Goal: Task Accomplishment & Management: Use online tool/utility

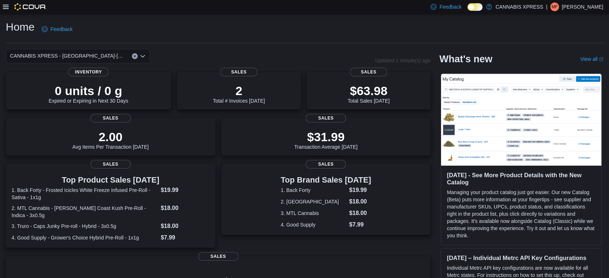
click at [4, 5] on icon at bounding box center [6, 7] width 6 height 6
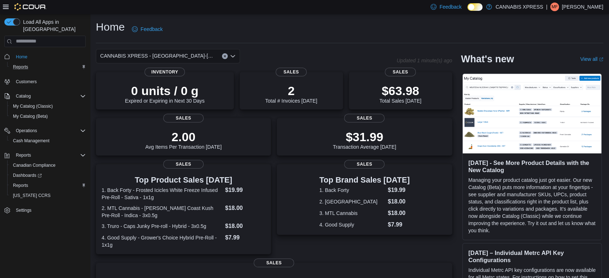
click at [33, 63] on div "Reports" at bounding box center [48, 67] width 76 height 9
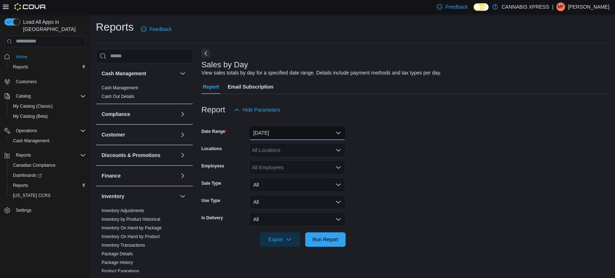
click at [293, 127] on button "[DATE]" at bounding box center [297, 133] width 97 height 14
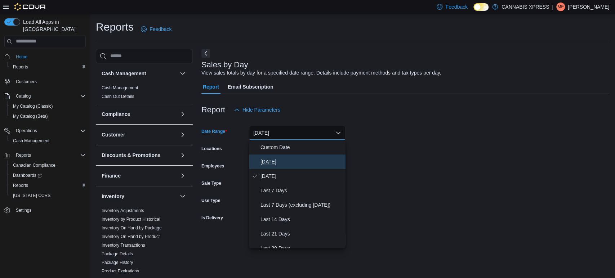
click at [288, 162] on span "[DATE]" at bounding box center [301, 161] width 82 height 9
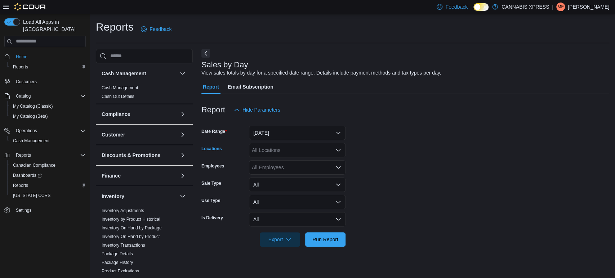
click at [304, 149] on div "All Locations" at bounding box center [297, 150] width 97 height 14
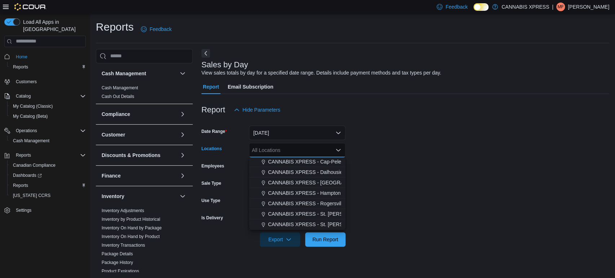
scroll to position [179, 0]
click at [312, 185] on span "CANNABIS XPRESS - [GEOGRAPHIC_DATA]-[GEOGRAPHIC_DATA] ([GEOGRAPHIC_DATA])" at bounding box center [376, 182] width 216 height 7
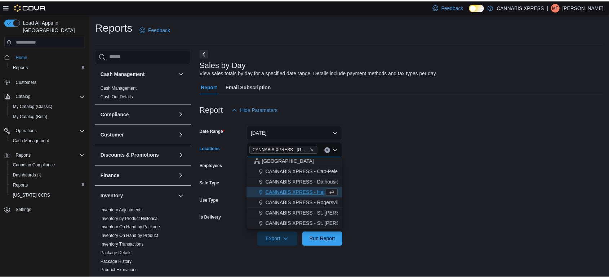
scroll to position [168, 0]
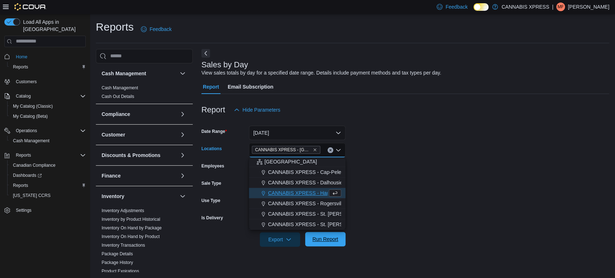
click at [333, 243] on span "Run Report" at bounding box center [325, 239] width 32 height 14
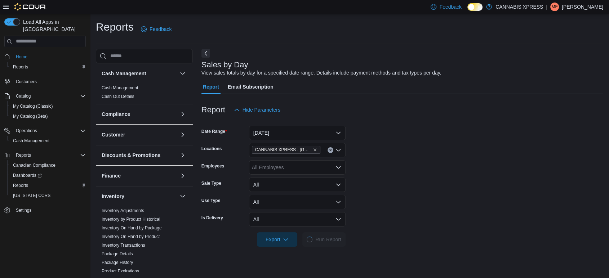
click at [451, 158] on form "Date Range [DATE] Locations CANNABIS XPRESS - [GEOGRAPHIC_DATA]-[GEOGRAPHIC_DAT…" at bounding box center [402, 182] width 402 height 130
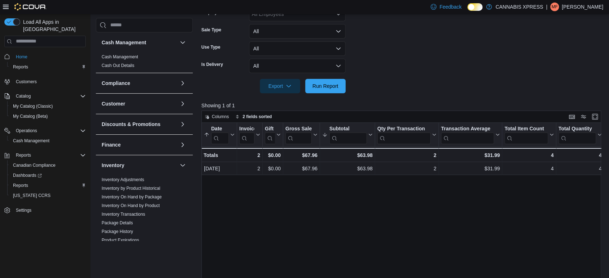
scroll to position [160, 0]
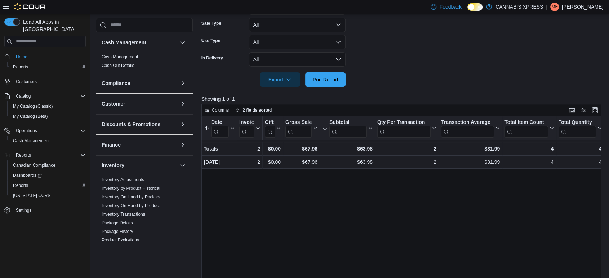
click at [478, 225] on div "Date Sorted by Subtotal, descending , then sorted by Date, ascending . Click to…" at bounding box center [403, 221] width 404 height 210
click at [403, 192] on div "Date Sorted by Subtotal, descending , then sorted by Date, ascending . Click to…" at bounding box center [403, 221] width 404 height 210
click at [291, 225] on div "Date Sorted by Subtotal, descending , then sorted by Date, ascending . Click to…" at bounding box center [403, 221] width 404 height 210
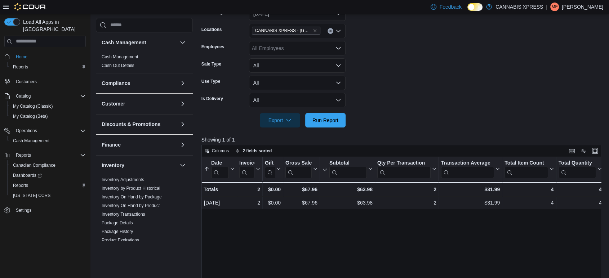
scroll to position [80, 0]
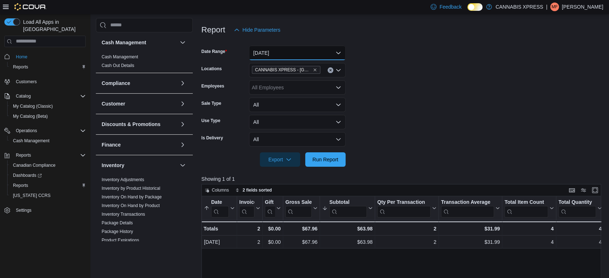
click at [320, 54] on button "[DATE]" at bounding box center [297, 53] width 97 height 14
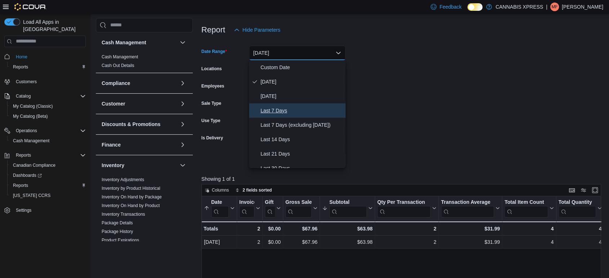
click at [288, 105] on button "Last 7 Days" at bounding box center [297, 110] width 97 height 14
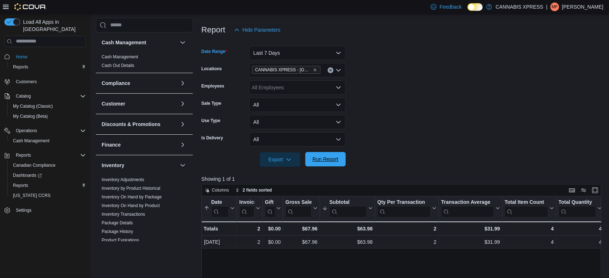
click at [341, 165] on span "Run Report" at bounding box center [325, 159] width 32 height 14
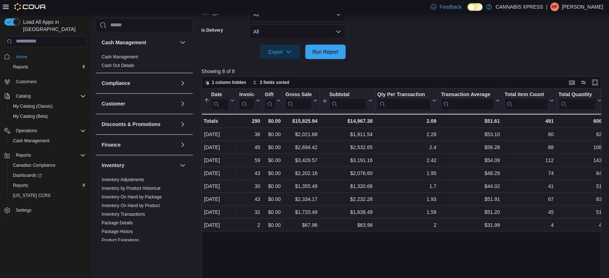
scroll to position [214, 0]
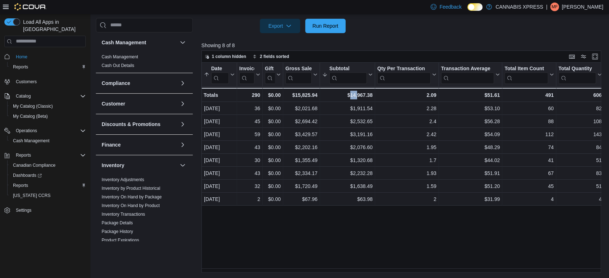
drag, startPoint x: 351, startPoint y: 273, endPoint x: 358, endPoint y: 271, distance: 7.5
click at [358, 250] on div "Reports Feedback Cash Management Cash Management Cash Out Details Compliance OC…" at bounding box center [350, 39] width 520 height 478
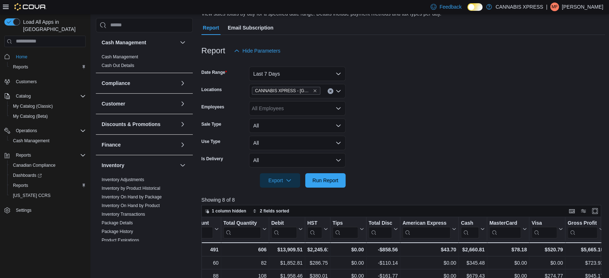
scroll to position [0, 0]
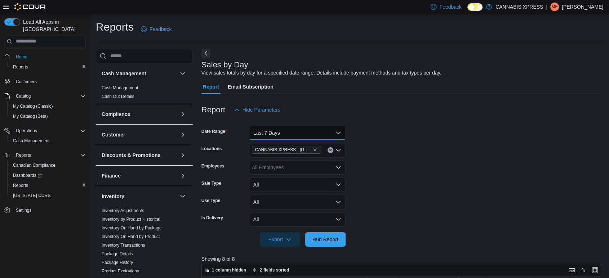
click at [335, 131] on button "Last 7 Days" at bounding box center [297, 133] width 97 height 14
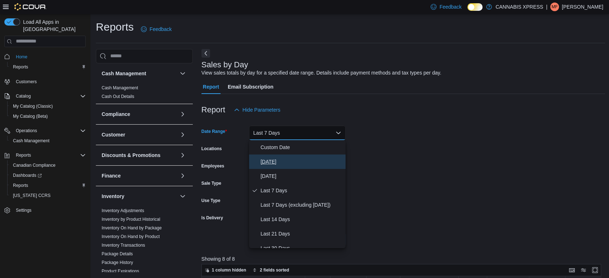
click at [284, 165] on span "[DATE]" at bounding box center [301, 161] width 82 height 9
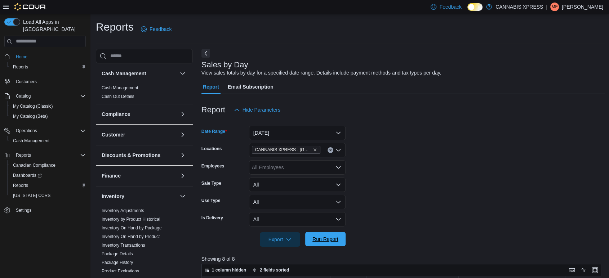
click at [335, 237] on span "Run Report" at bounding box center [325, 239] width 26 height 7
click at [337, 131] on button "[DATE]" at bounding box center [297, 133] width 97 height 14
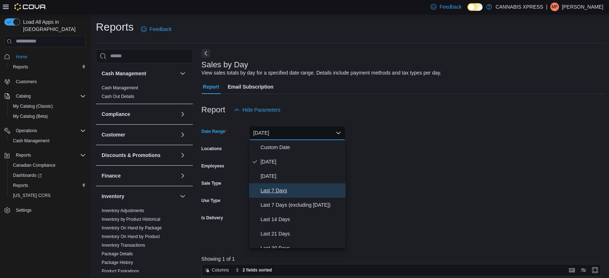
click at [293, 192] on span "Last 7 Days" at bounding box center [301, 190] width 82 height 9
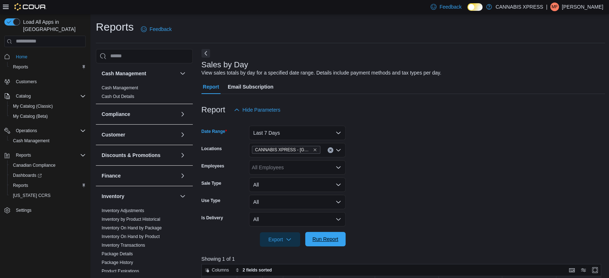
click at [340, 238] on span "Run Report" at bounding box center [325, 239] width 32 height 14
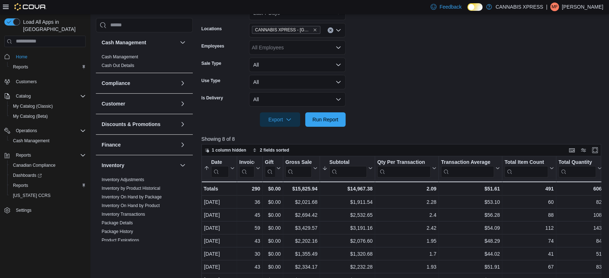
scroll to position [200, 0]
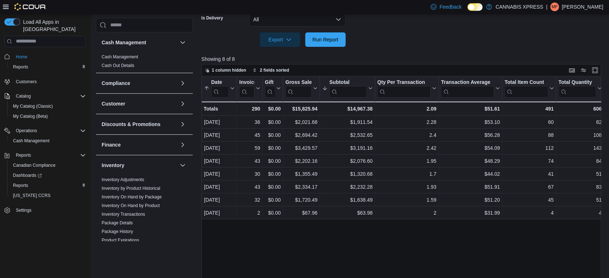
click at [313, 250] on div "Date Sorted by Subtotal, descending , then sorted by Date, ascending . Click to…" at bounding box center [403, 181] width 404 height 210
click at [317, 250] on div "Date Sorted by Subtotal, descending , then sorted by Date, ascending . Click to…" at bounding box center [403, 181] width 404 height 210
